Goal: Transaction & Acquisition: Book appointment/travel/reservation

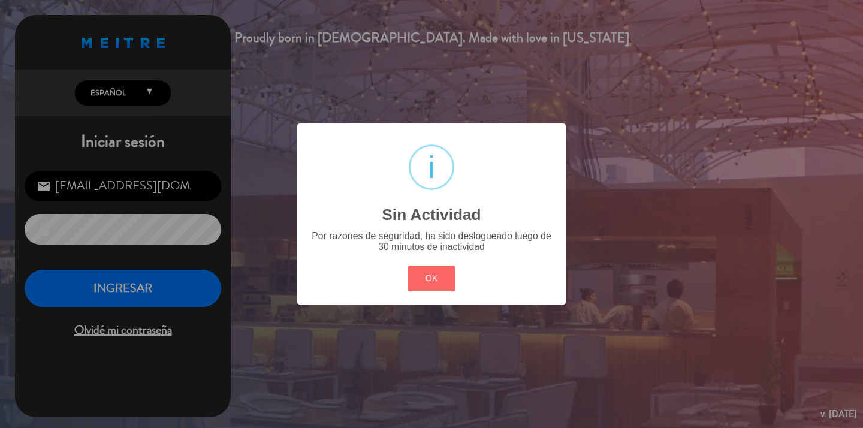
click at [445, 280] on button "OK" at bounding box center [431, 278] width 49 height 26
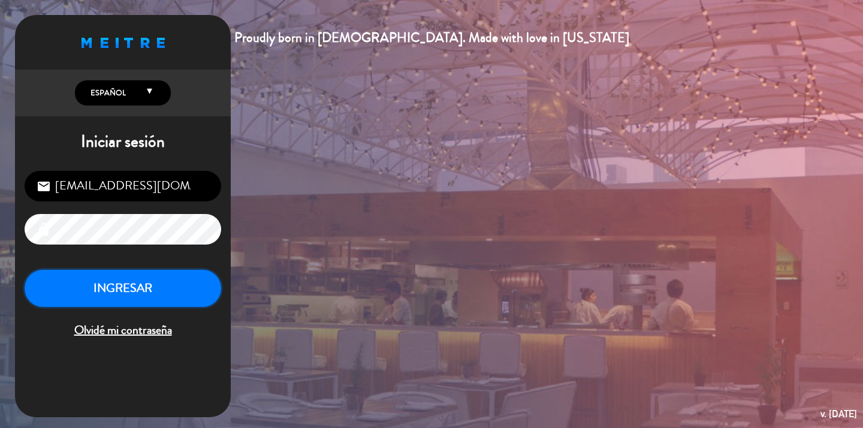
click at [155, 293] on button "INGRESAR" at bounding box center [123, 289] width 197 height 38
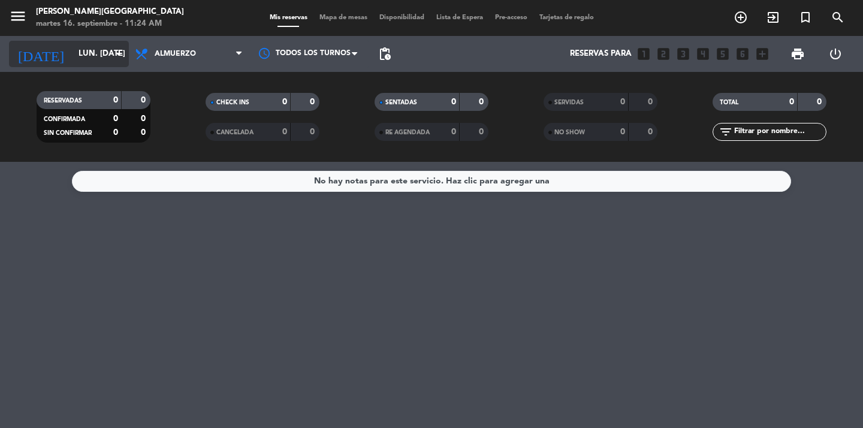
click at [116, 56] on icon "arrow_drop_down" at bounding box center [118, 54] width 14 height 14
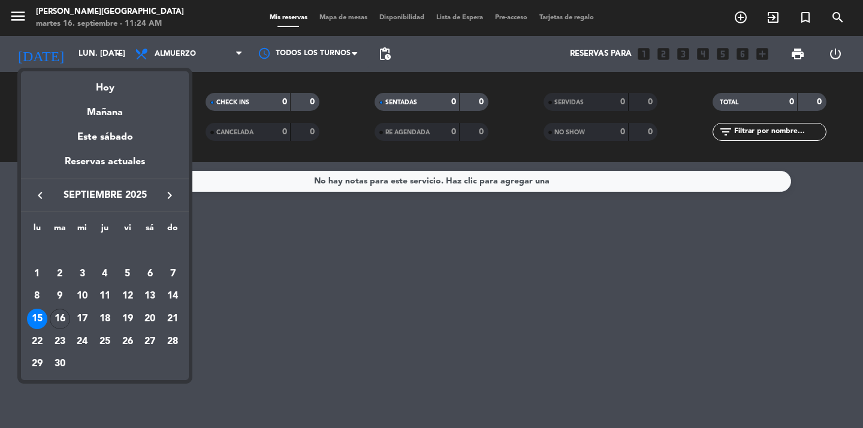
click at [173, 196] on icon "keyboard_arrow_right" at bounding box center [169, 195] width 14 height 14
click at [103, 301] on div "9" at bounding box center [105, 296] width 20 height 20
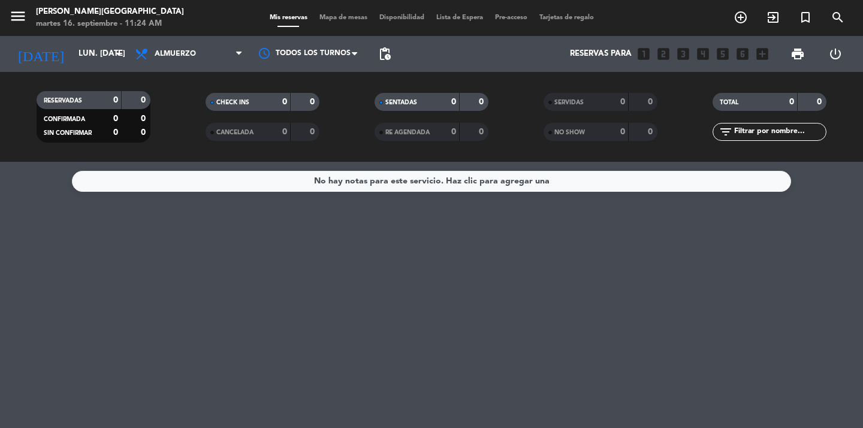
type input "[DEMOGRAPHIC_DATA] [DATE]"
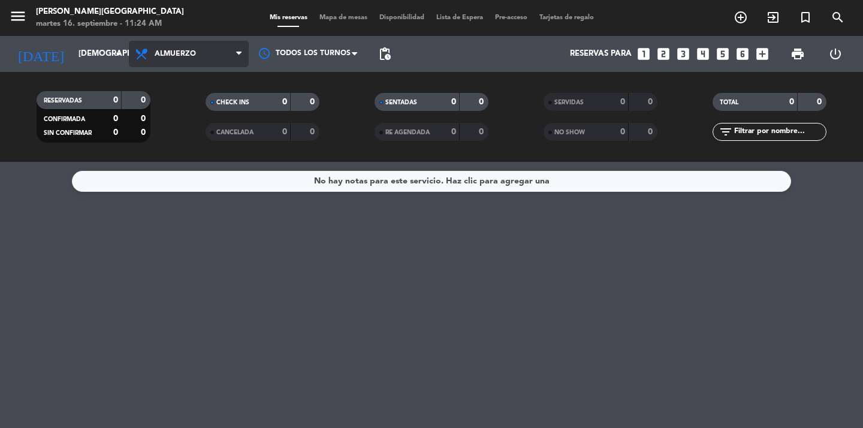
click at [233, 42] on span "Almuerzo" at bounding box center [189, 54] width 120 height 26
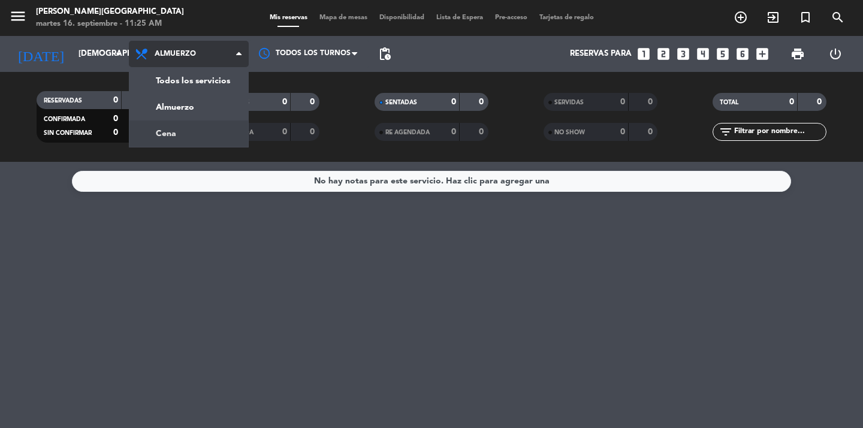
click at [214, 137] on div "menu [PERSON_NAME][GEOGRAPHIC_DATA] martes 16. septiembre - 11:25 AM Mis reserv…" at bounding box center [431, 81] width 863 height 162
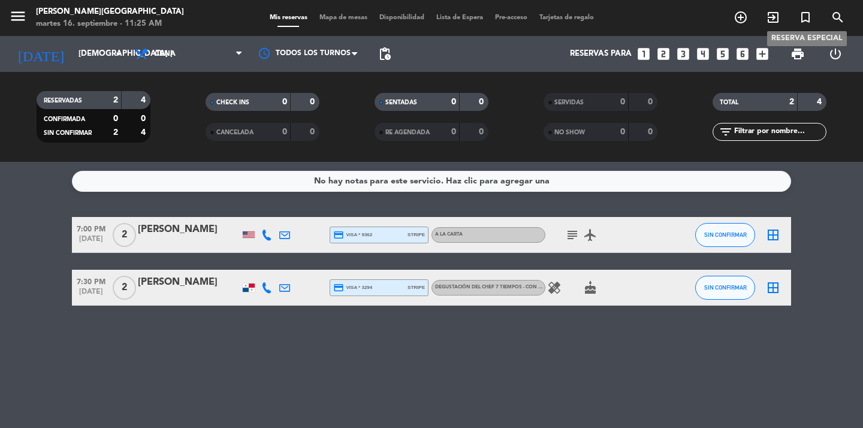
click at [804, 16] on icon "turned_in_not" at bounding box center [805, 17] width 14 height 14
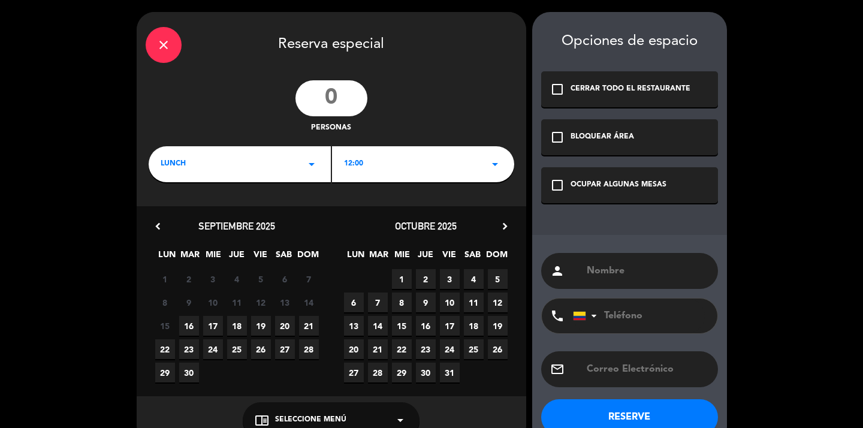
click at [338, 102] on input "number" at bounding box center [331, 98] width 72 height 36
type input "30"
click at [311, 172] on div "LUNCH arrow_drop_down" at bounding box center [240, 164] width 182 height 36
click at [229, 216] on div "Cena" at bounding box center [240, 215] width 158 height 12
click at [400, 157] on div "12:00 arrow_drop_down" at bounding box center [423, 164] width 182 height 36
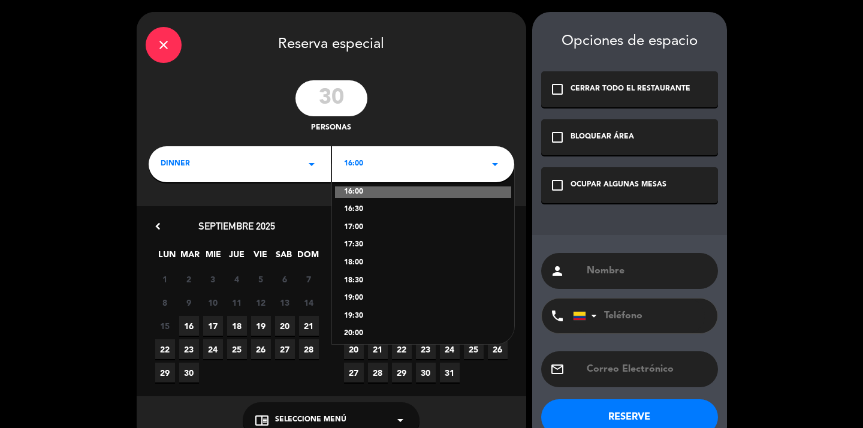
scroll to position [6, 0]
click at [363, 296] on div "19:00" at bounding box center [423, 297] width 158 height 12
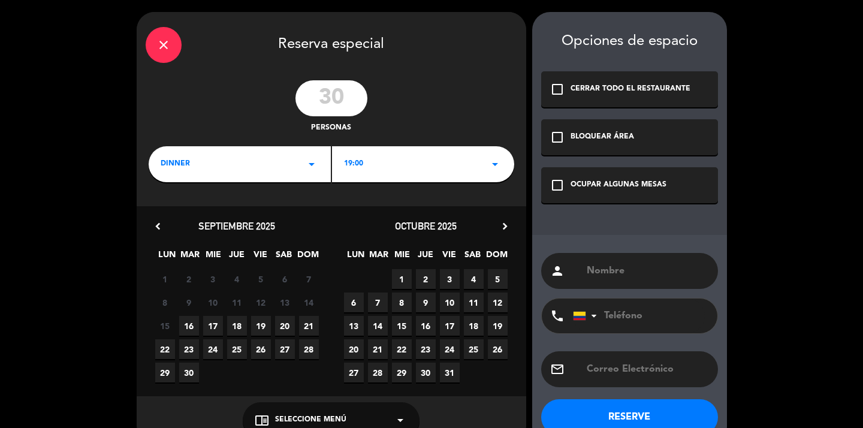
click at [427, 306] on span "9" at bounding box center [426, 302] width 20 height 20
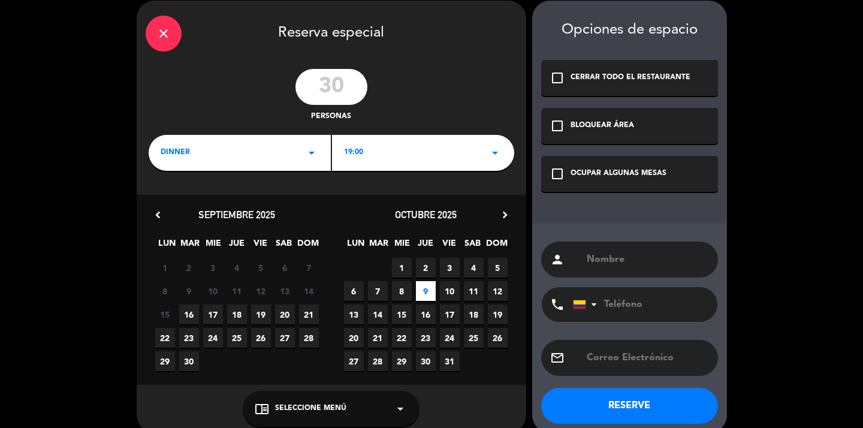
scroll to position [15, 0]
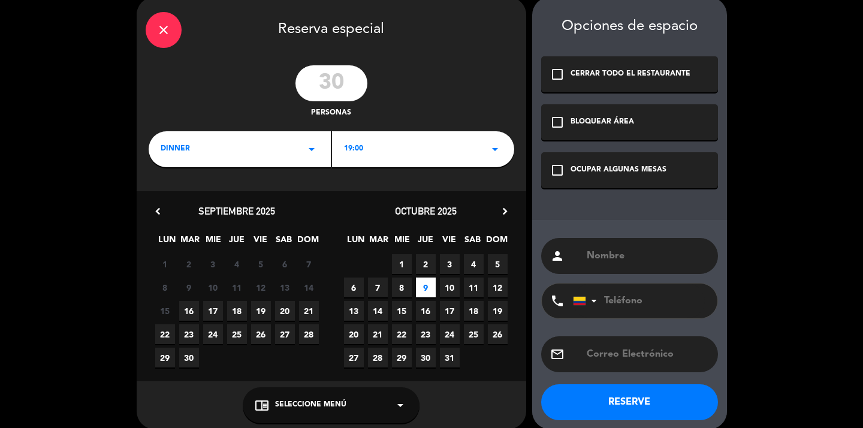
click at [558, 124] on icon "check_box_outline_blank" at bounding box center [557, 122] width 14 height 14
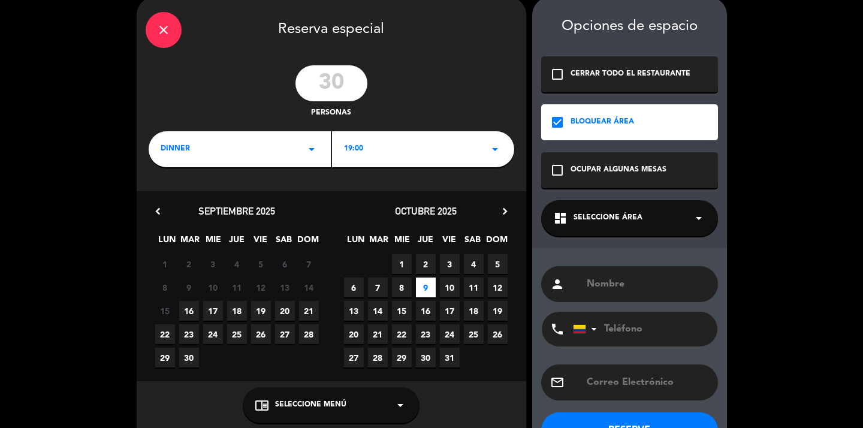
click at [702, 219] on icon "arrow_drop_down" at bounding box center [698, 218] width 14 height 14
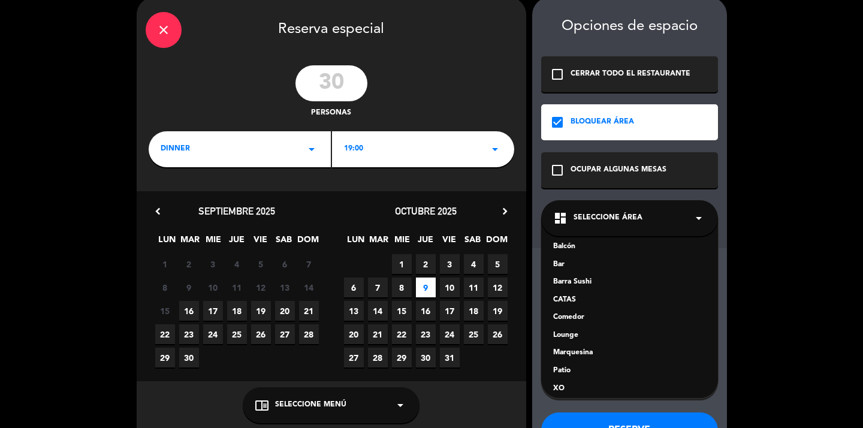
scroll to position [5, 0]
click at [561, 264] on div "Bar" at bounding box center [629, 264] width 153 height 12
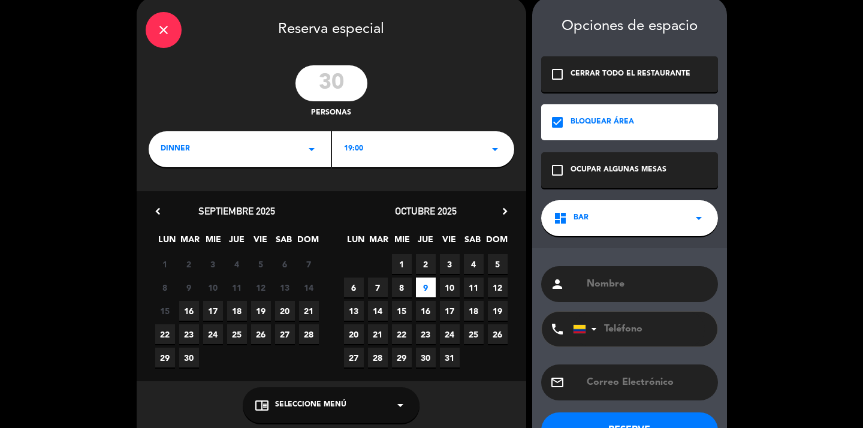
click at [696, 254] on div "person phone [GEOGRAPHIC_DATA] +1 [GEOGRAPHIC_DATA] +44 [GEOGRAPHIC_DATA] ([GEO…" at bounding box center [629, 352] width 195 height 209
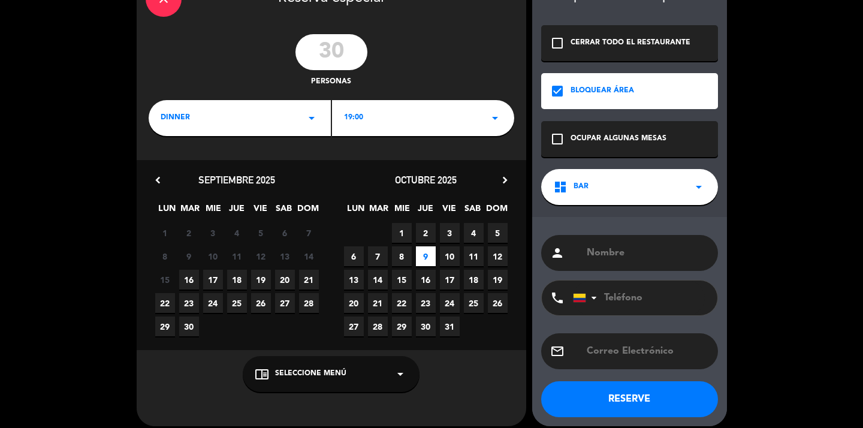
scroll to position [59, 0]
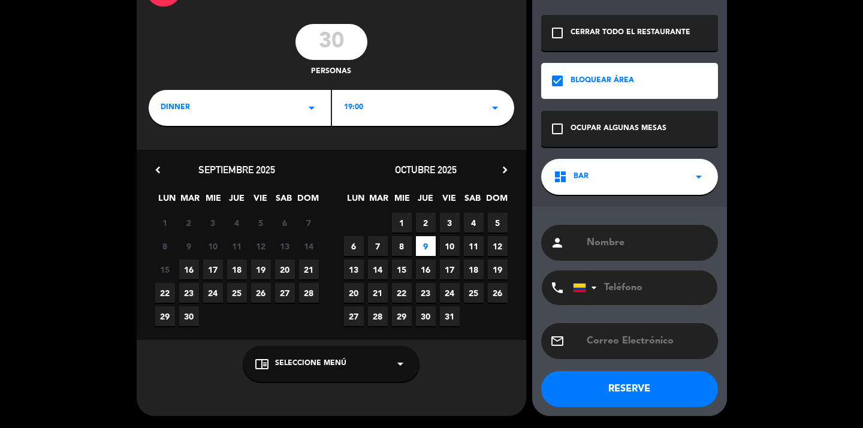
click at [627, 253] on div "person" at bounding box center [629, 243] width 177 height 36
click at [614, 245] on input "text" at bounding box center [646, 242] width 123 height 17
type input "EVENTO: [PERSON_NAME]"
click at [627, 386] on button "RESERVE" at bounding box center [629, 389] width 177 height 36
